Goal: Task Accomplishment & Management: Use online tool/utility

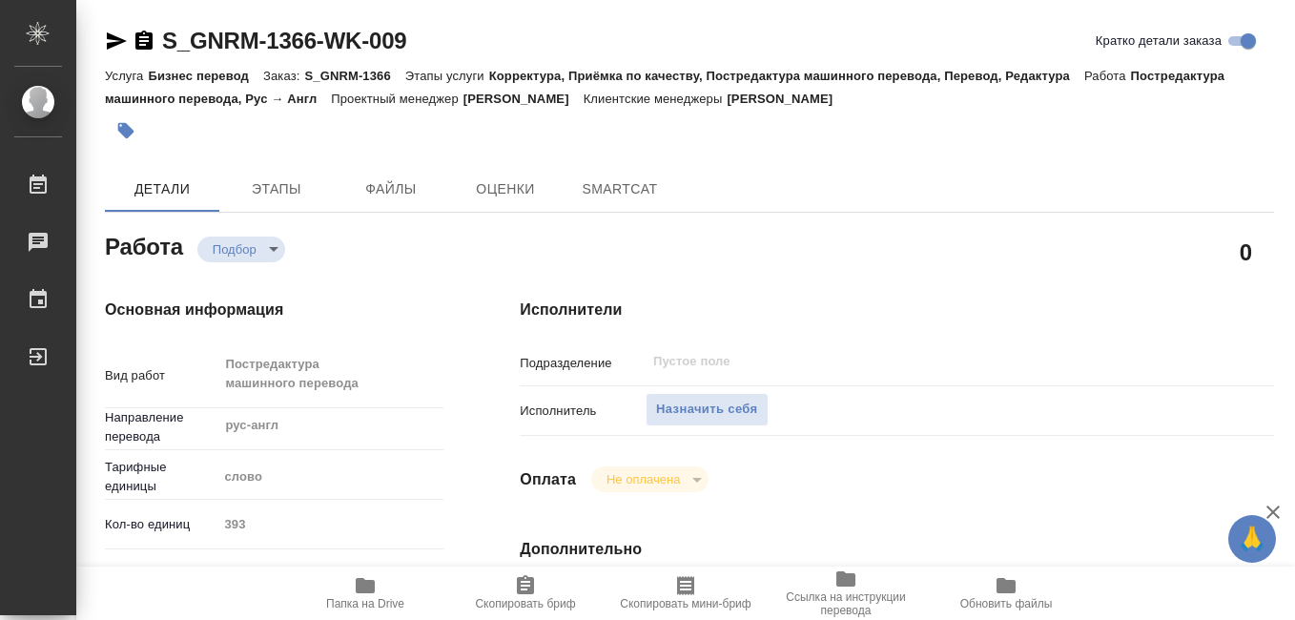
type textarea "x"
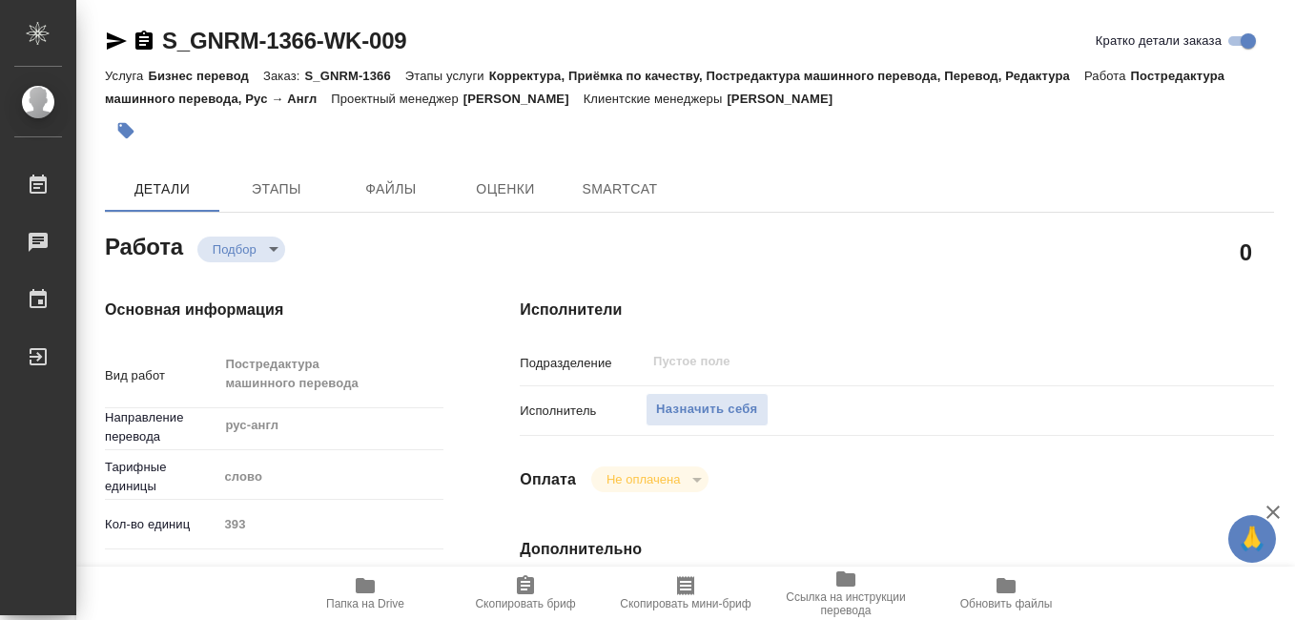
type textarea "x"
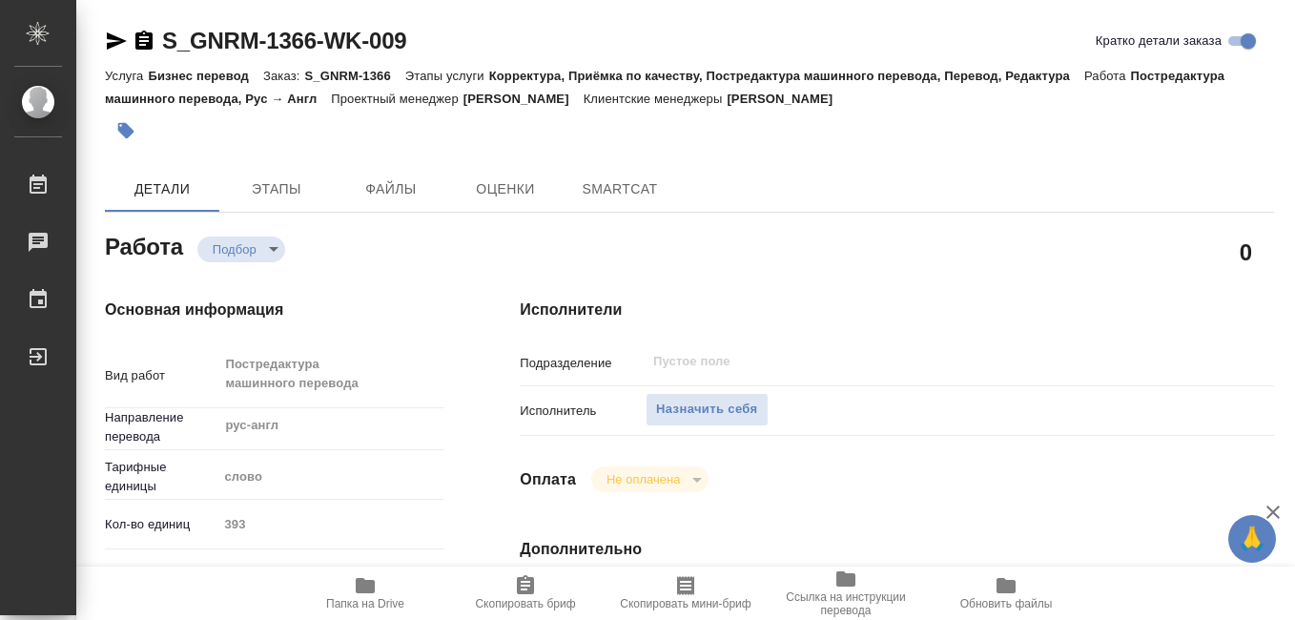
type textarea "x"
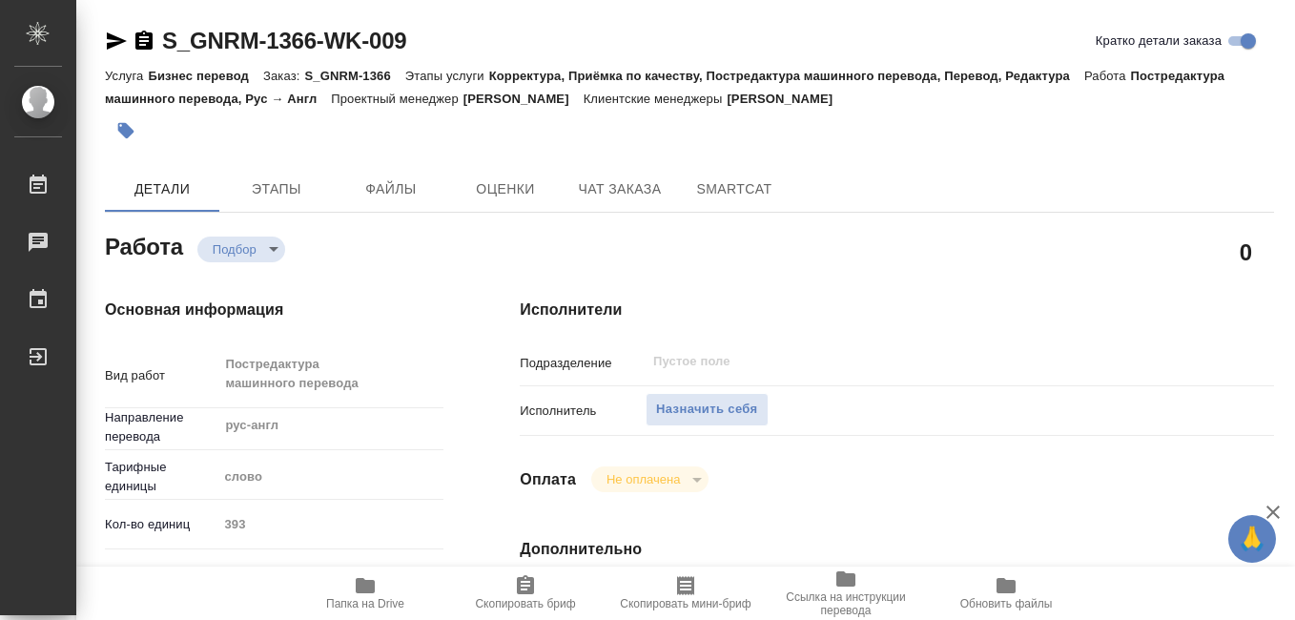
type textarea "x"
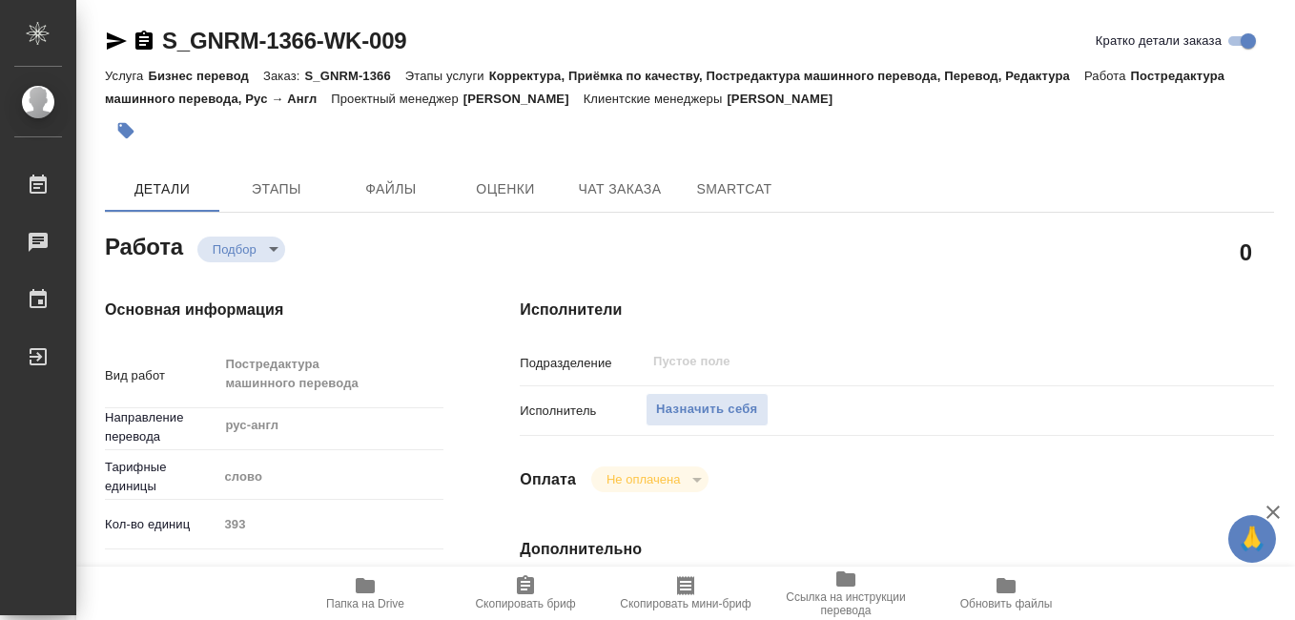
type textarea "x"
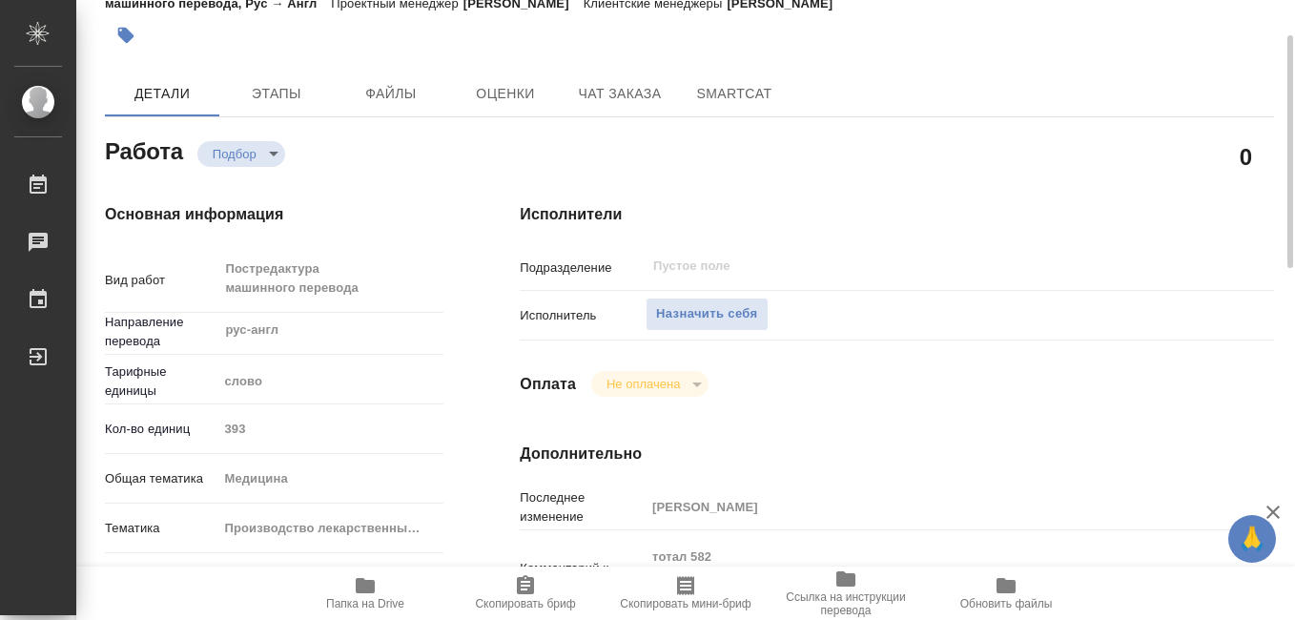
scroll to position [477, 0]
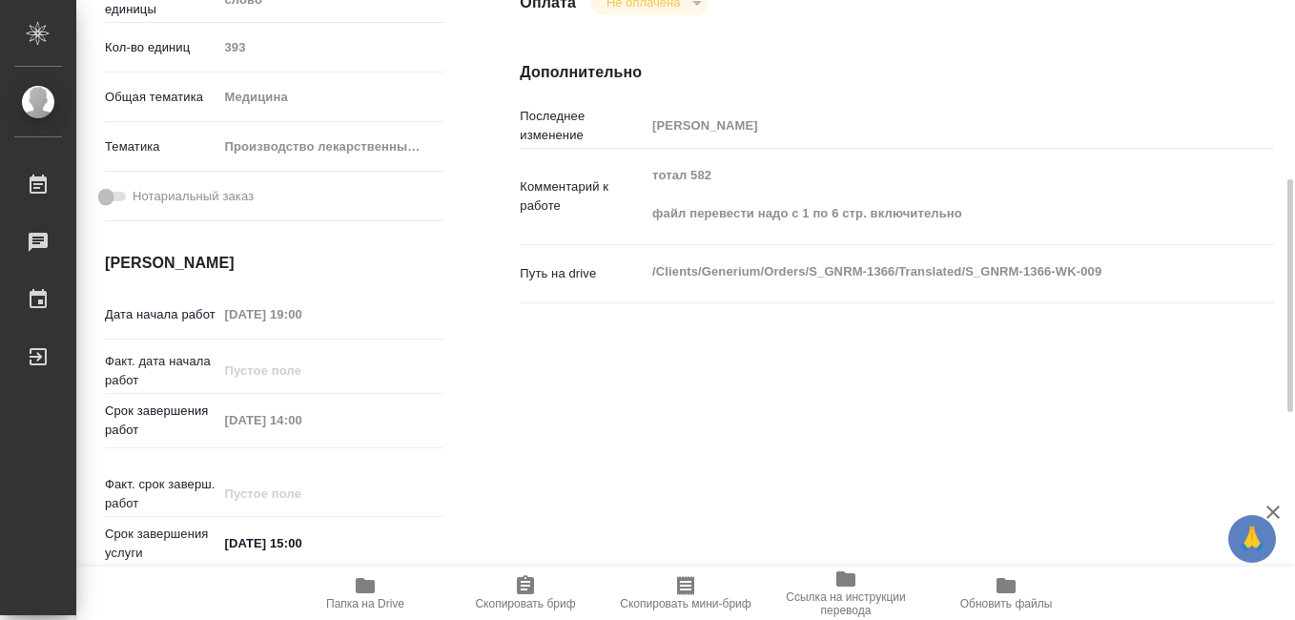
click at [352, 592] on span "Папка на Drive" at bounding box center [365, 592] width 137 height 36
